Goal: Task Accomplishment & Management: Use online tool/utility

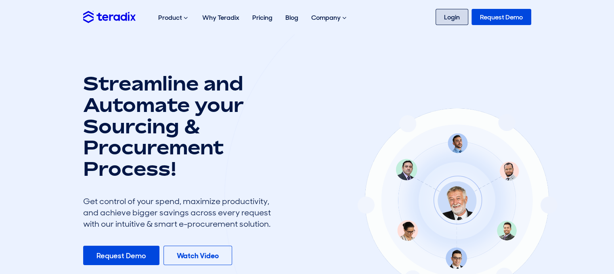
click at [455, 20] on link "Login" at bounding box center [452, 17] width 33 height 16
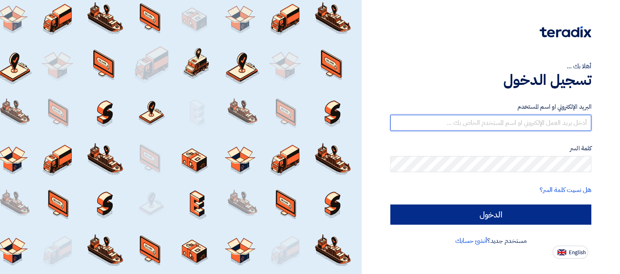
type input "[EMAIL_ADDRESS][DOMAIN_NAME]"
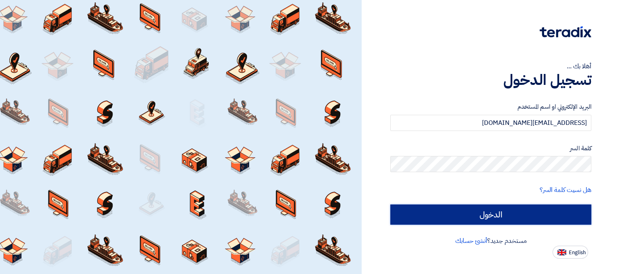
click at [447, 210] on input "الدخول" at bounding box center [490, 214] width 201 height 20
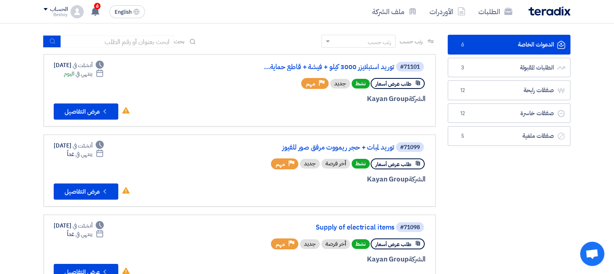
scroll to position [37, 0]
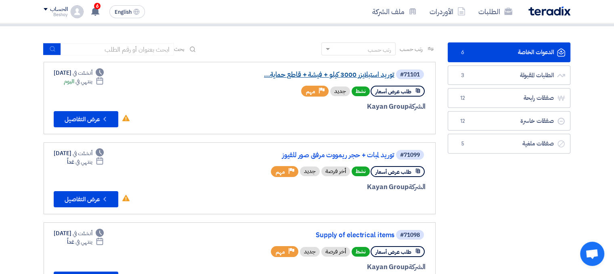
click at [374, 76] on link "توريد استبلايزر 3000 كيلو + فيشة + قاطع حماية..." at bounding box center [314, 74] width 162 height 7
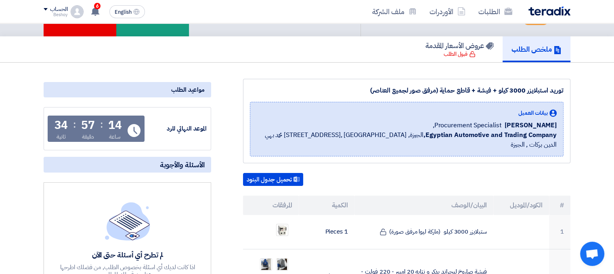
scroll to position [56, 0]
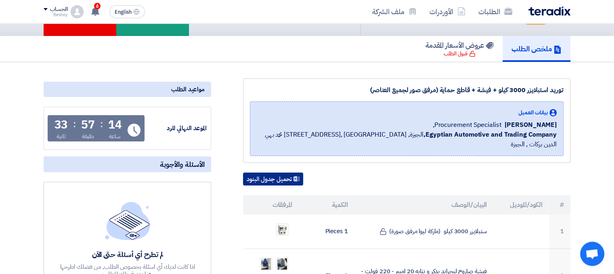
click at [278, 172] on button "تحميل جدول البنود" at bounding box center [273, 178] width 60 height 13
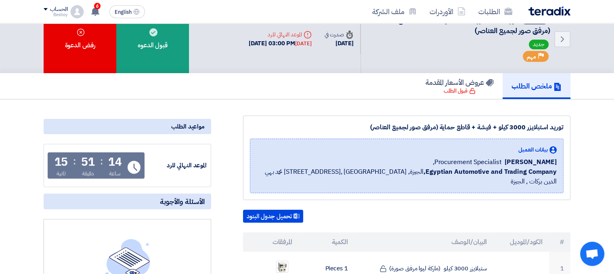
scroll to position [0, 0]
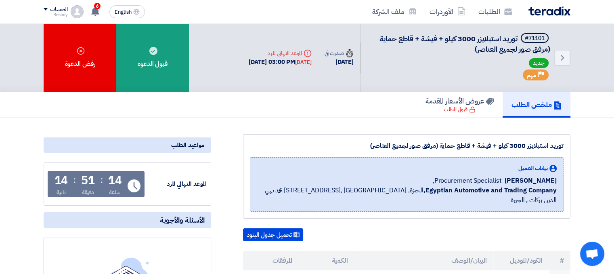
click at [556, 9] on img at bounding box center [550, 10] width 42 height 9
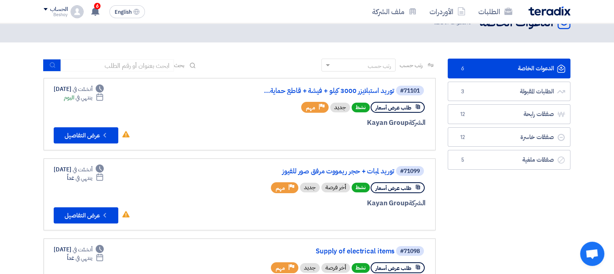
scroll to position [27, 0]
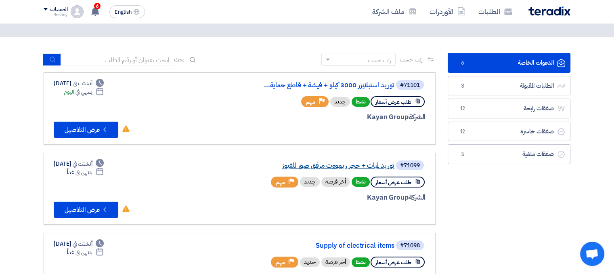
click at [358, 165] on link "توريد لمبات + حجر ريمووت مرفق صور للفيوز" at bounding box center [314, 165] width 162 height 7
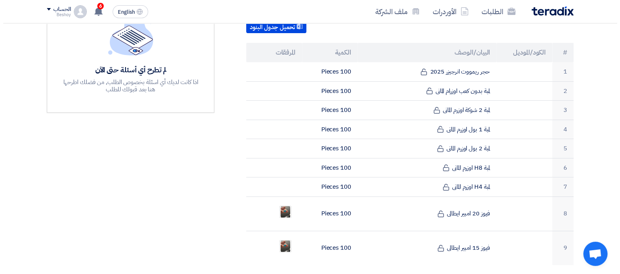
scroll to position [231, 0]
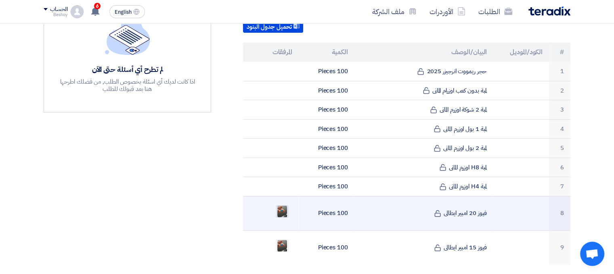
click at [280, 204] on img at bounding box center [282, 211] width 11 height 15
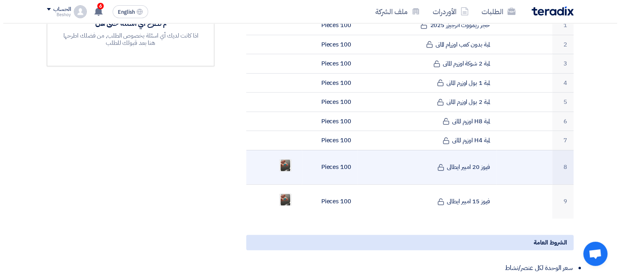
scroll to position [279, 0]
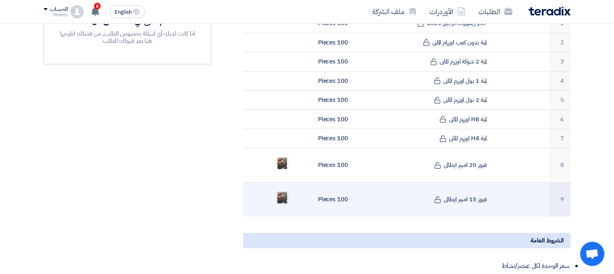
click at [282, 190] on img at bounding box center [282, 197] width 11 height 15
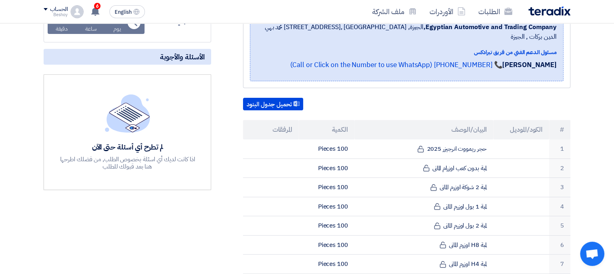
scroll to position [147, 0]
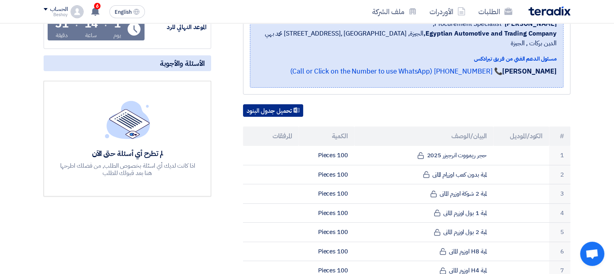
click at [283, 104] on button "تحميل جدول البنود" at bounding box center [273, 110] width 60 height 13
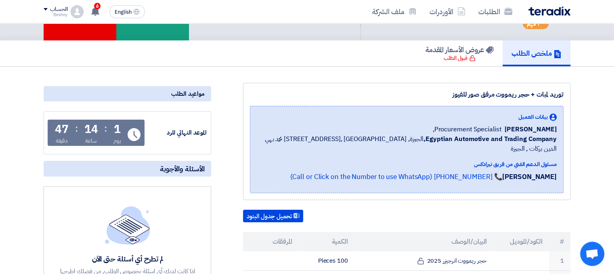
scroll to position [0, 0]
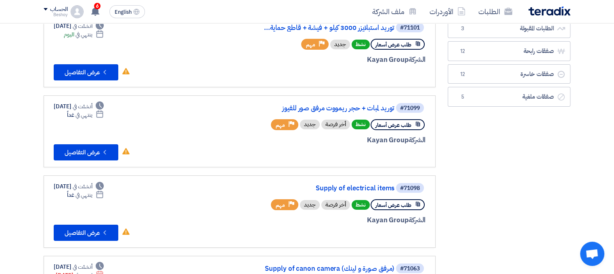
scroll to position [124, 0]
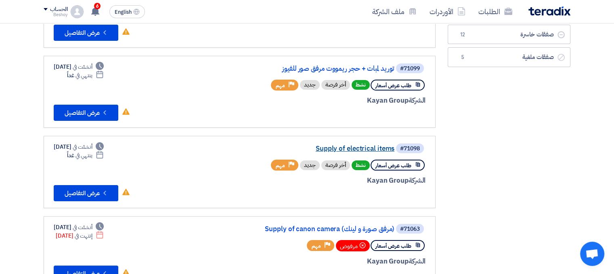
click at [372, 146] on link "Supply of electrical items" at bounding box center [314, 148] width 162 height 7
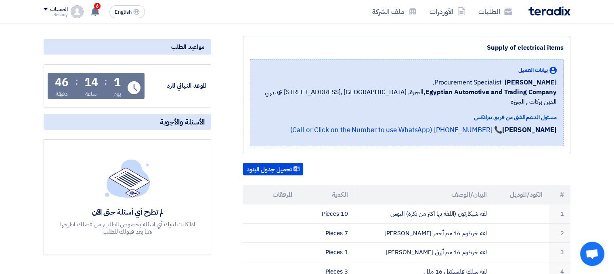
scroll to position [86, 0]
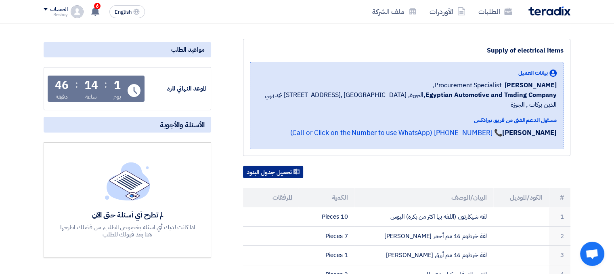
click at [279, 166] on button "تحميل جدول البنود" at bounding box center [273, 172] width 60 height 13
